Goal: Communication & Community: Share content

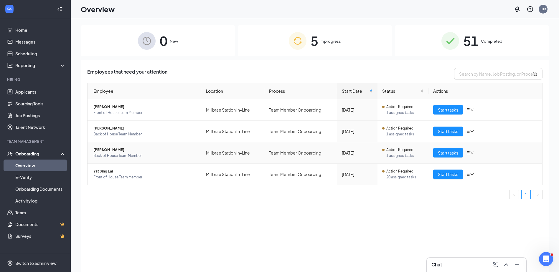
click at [119, 154] on span "Back of House Team Member" at bounding box center [144, 156] width 103 height 6
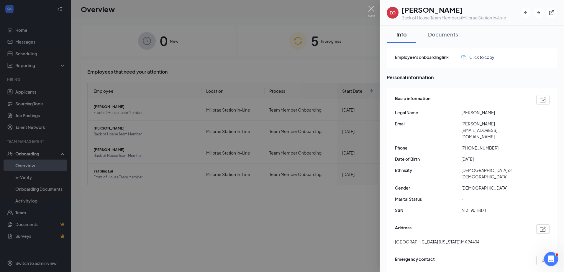
click at [371, 10] on img at bounding box center [371, 11] width 7 height 11
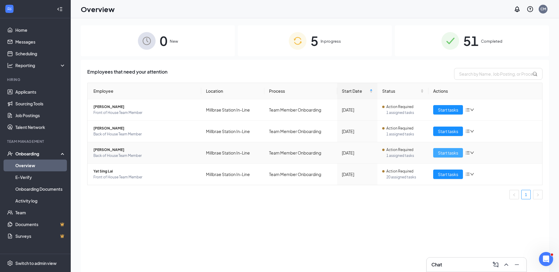
click at [450, 152] on span "Start tasks" at bounding box center [448, 153] width 20 height 6
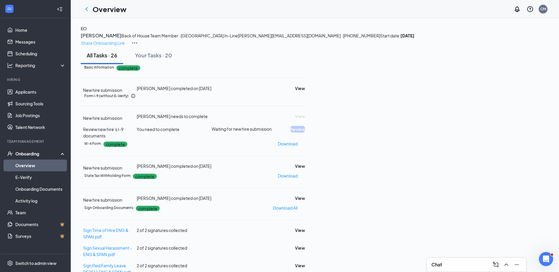
click at [125, 40] on p "Share Onboarding Link" at bounding box center [103, 43] width 44 height 6
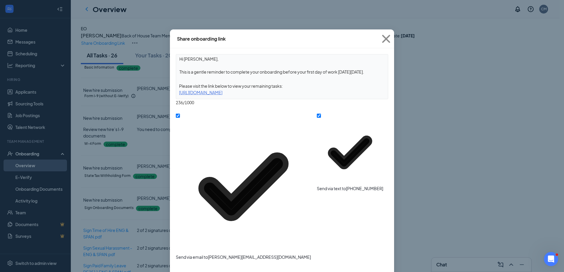
drag, startPoint x: 330, startPoint y: 92, endPoint x: 176, endPoint y: 96, distance: 153.9
click at [176, 96] on div "Hi [PERSON_NAME], This is a gentle reminder to complete your onboarding before …" at bounding box center [282, 76] width 212 height 45
copy div "[URL][DOMAIN_NAME]"
